Goal: Information Seeking & Learning: Learn about a topic

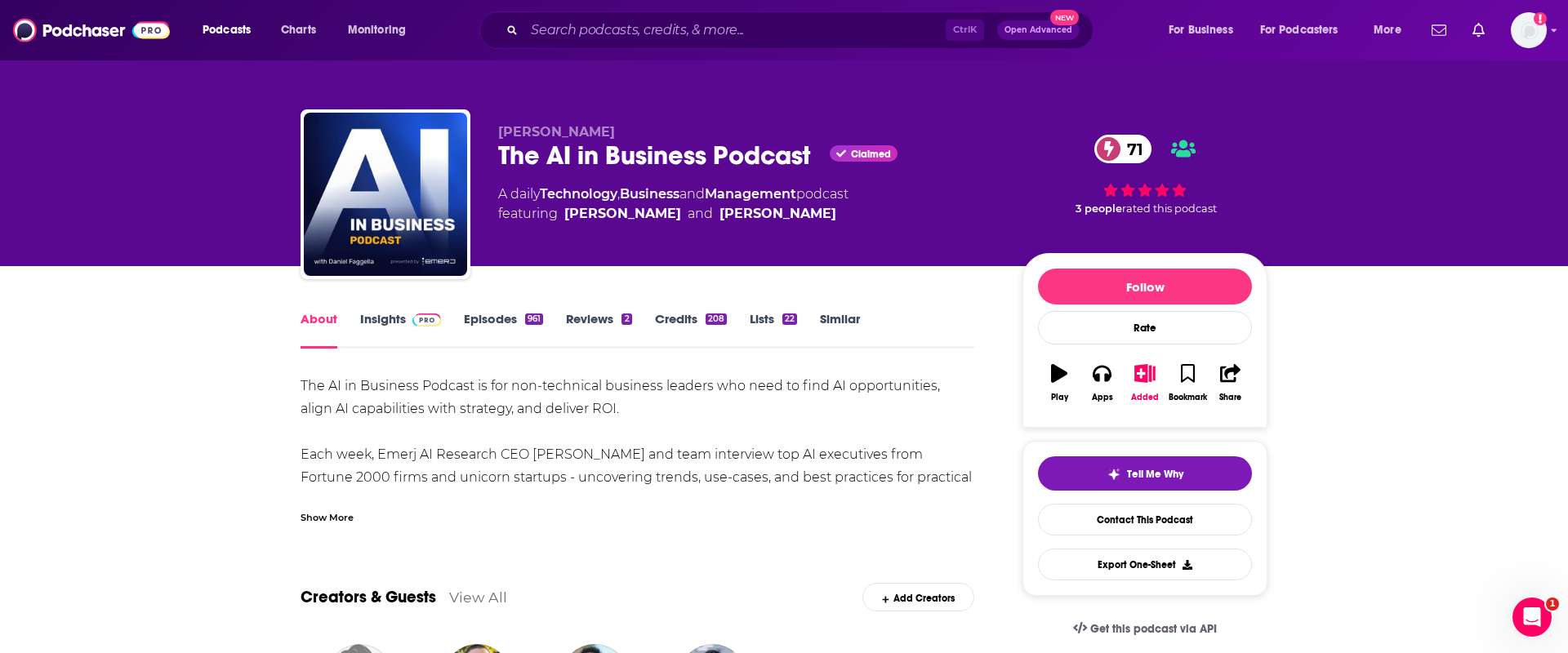
click at [386, 317] on link "Insights" at bounding box center [400, 330] width 81 height 38
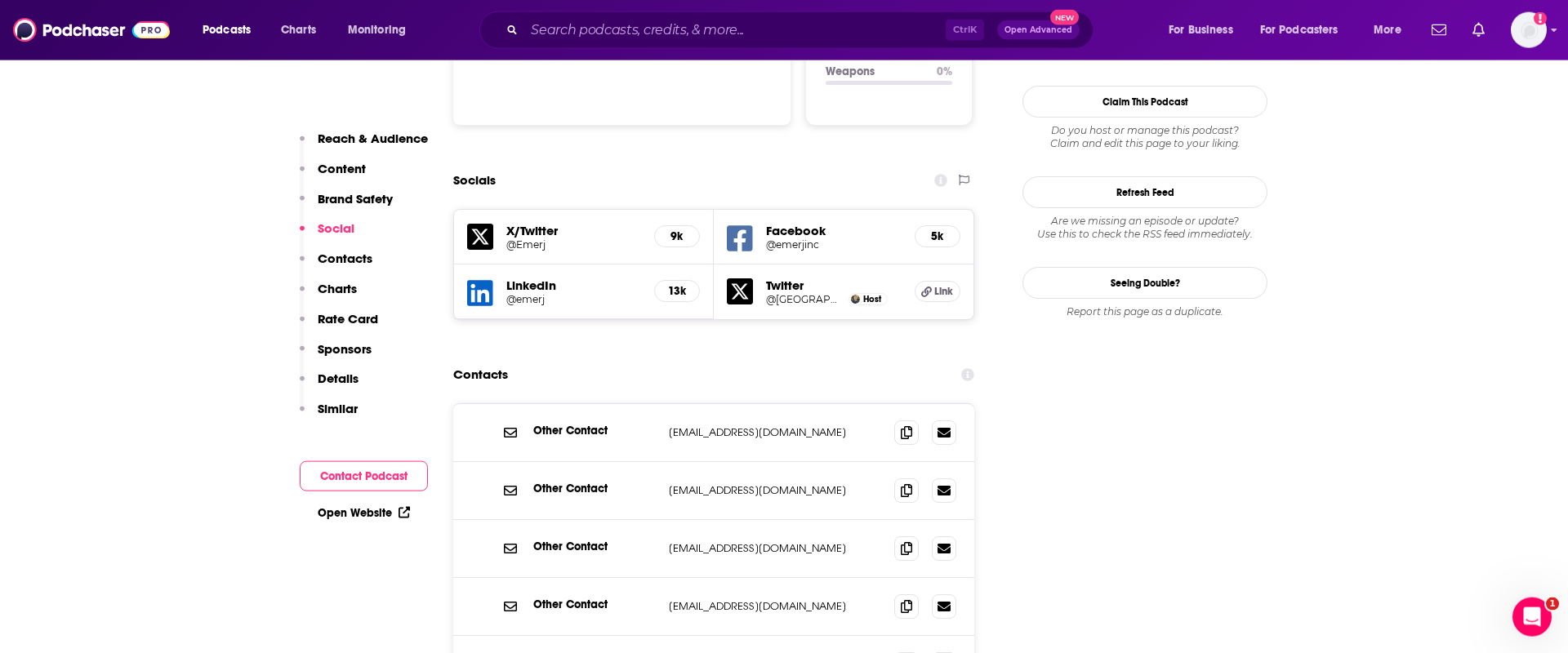
scroll to position [1833, 0]
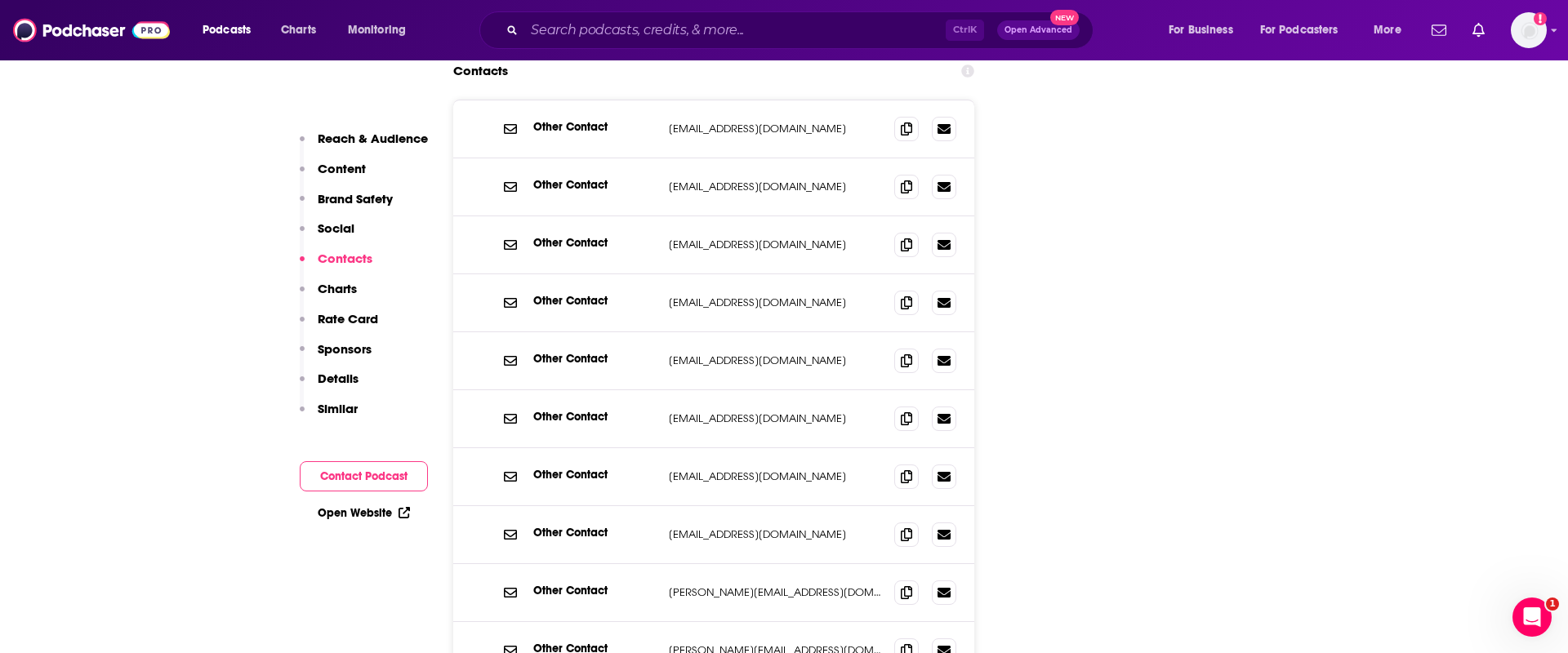
scroll to position [1666, 0]
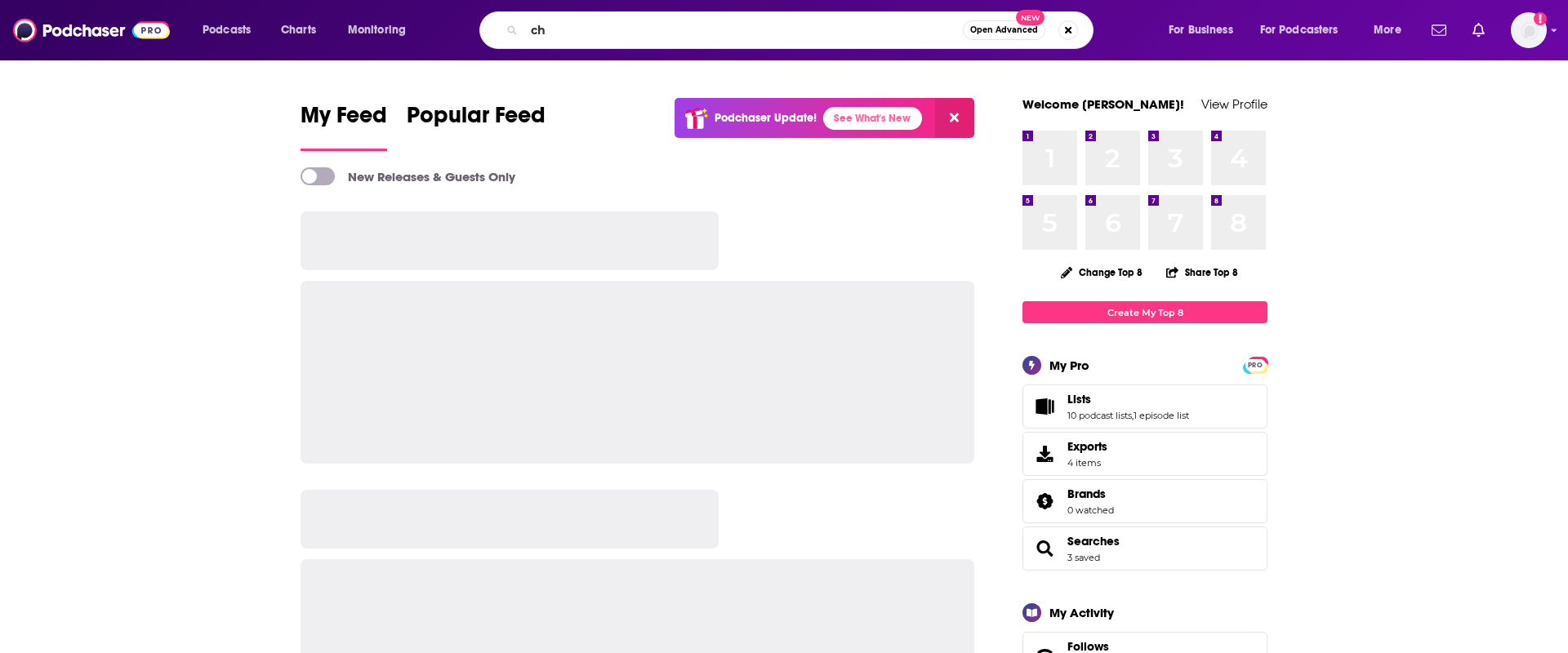
type input "c"
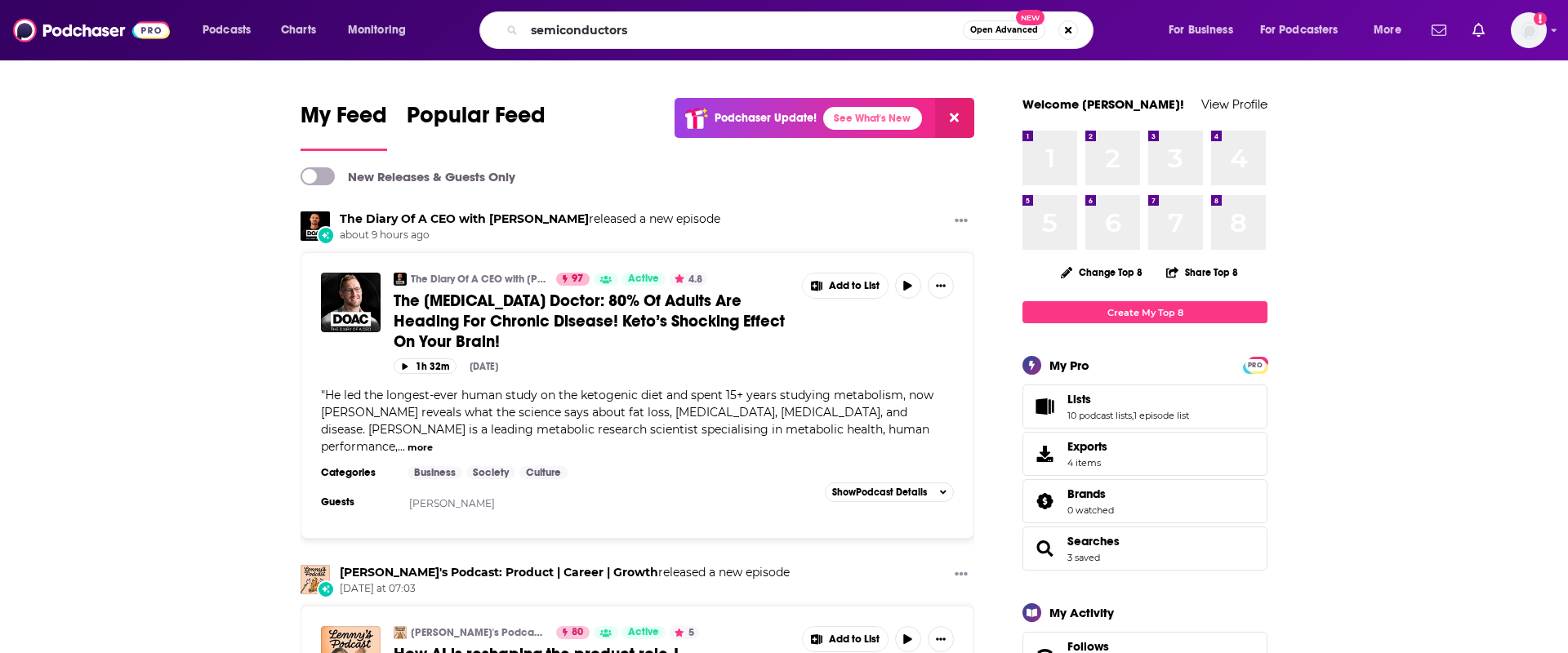
type input "semiconductors"
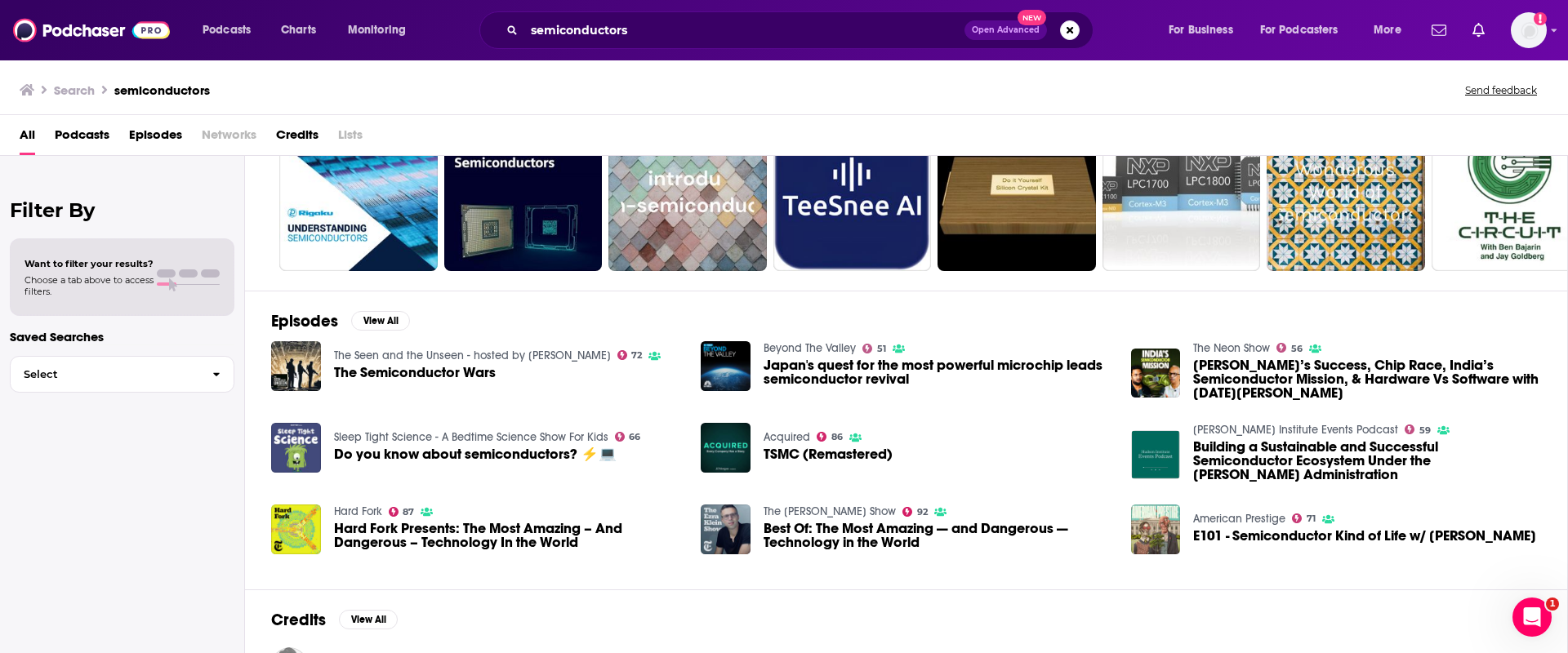
click at [410, 381] on div "The Semiconductor Wars" at bounding box center [498, 375] width 328 height 19
click at [415, 361] on link "The Seen and the Unseen - hosted by Amit Varma" at bounding box center [472, 355] width 277 height 14
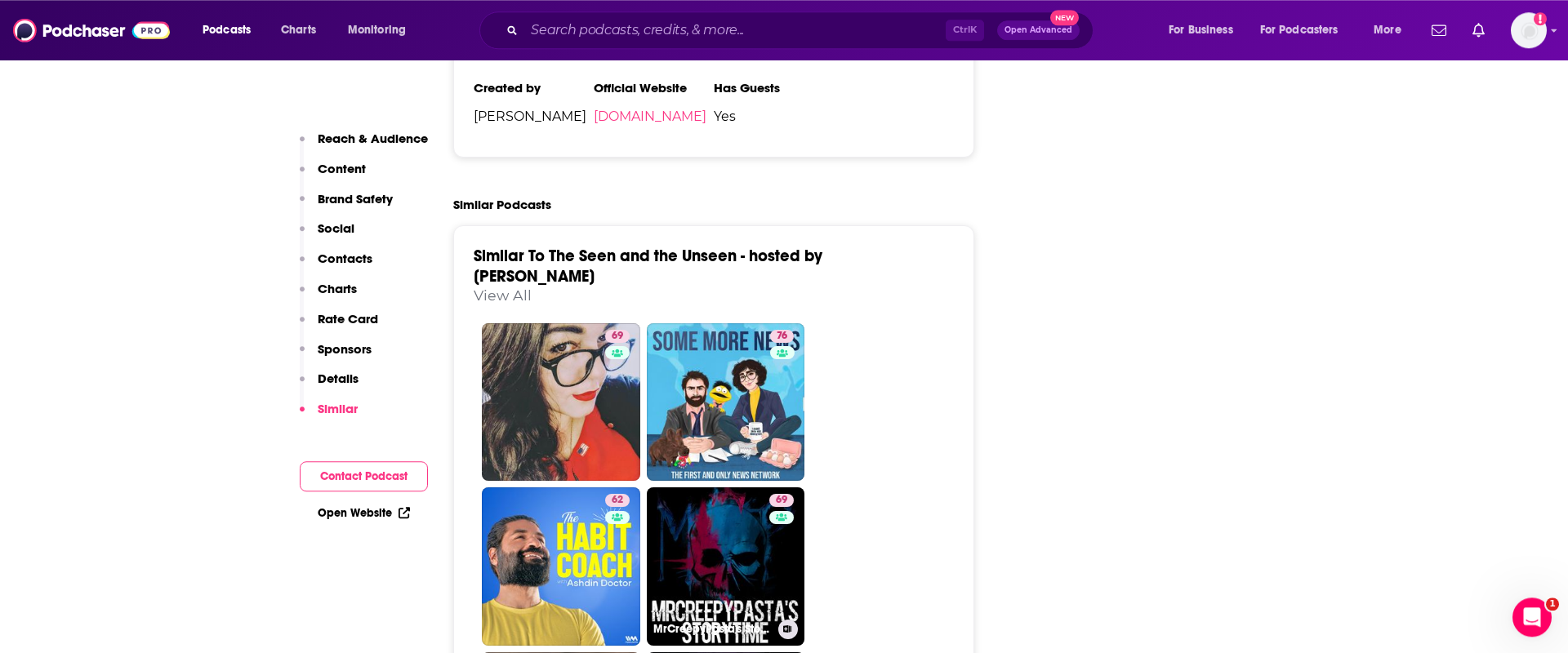
scroll to position [3415, 0]
